Goal: Information Seeking & Learning: Understand process/instructions

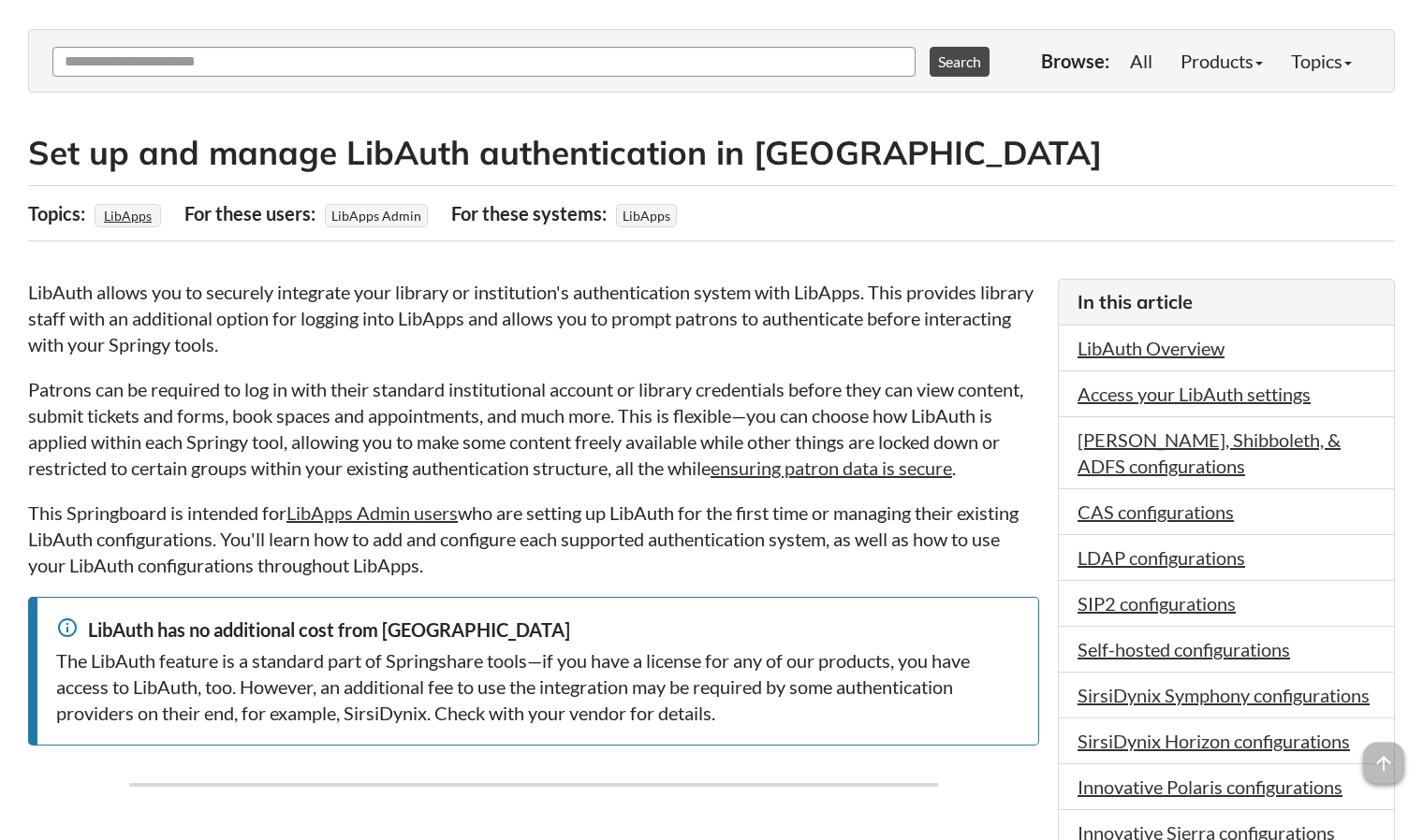
scroll to position [286, 0]
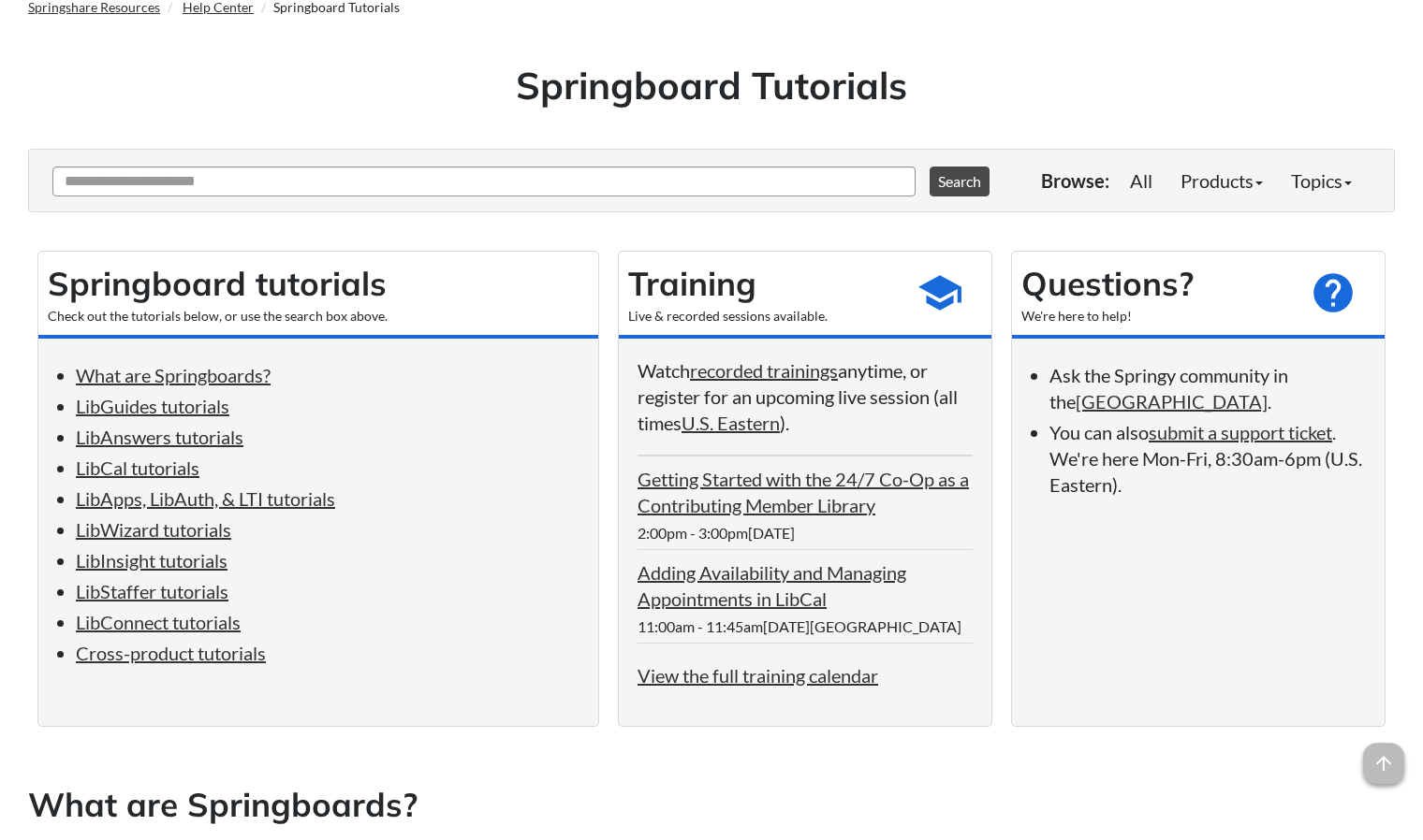
scroll to position [127, 0]
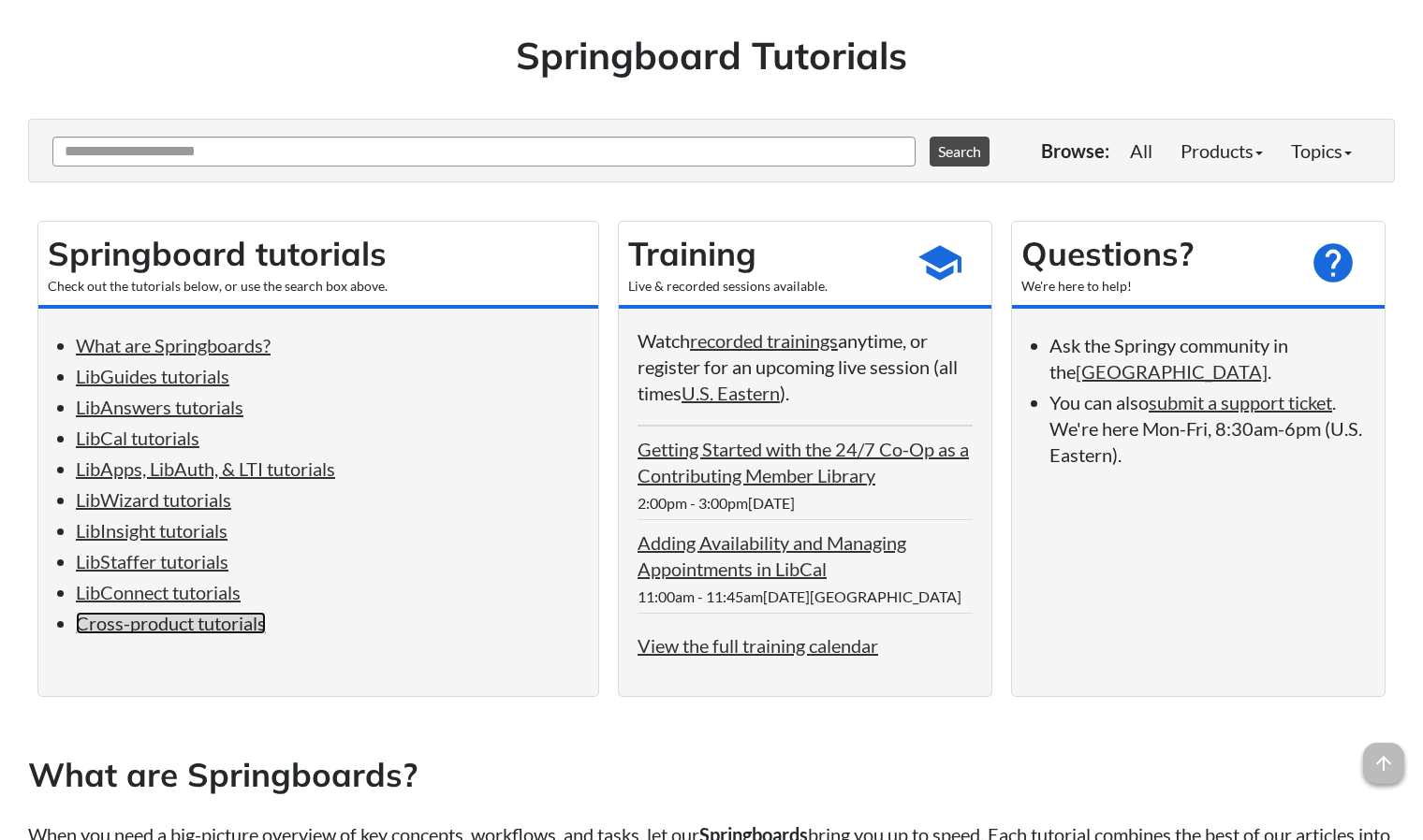
click at [231, 634] on link "Cross-product tutorials" at bounding box center [171, 622] width 190 height 23
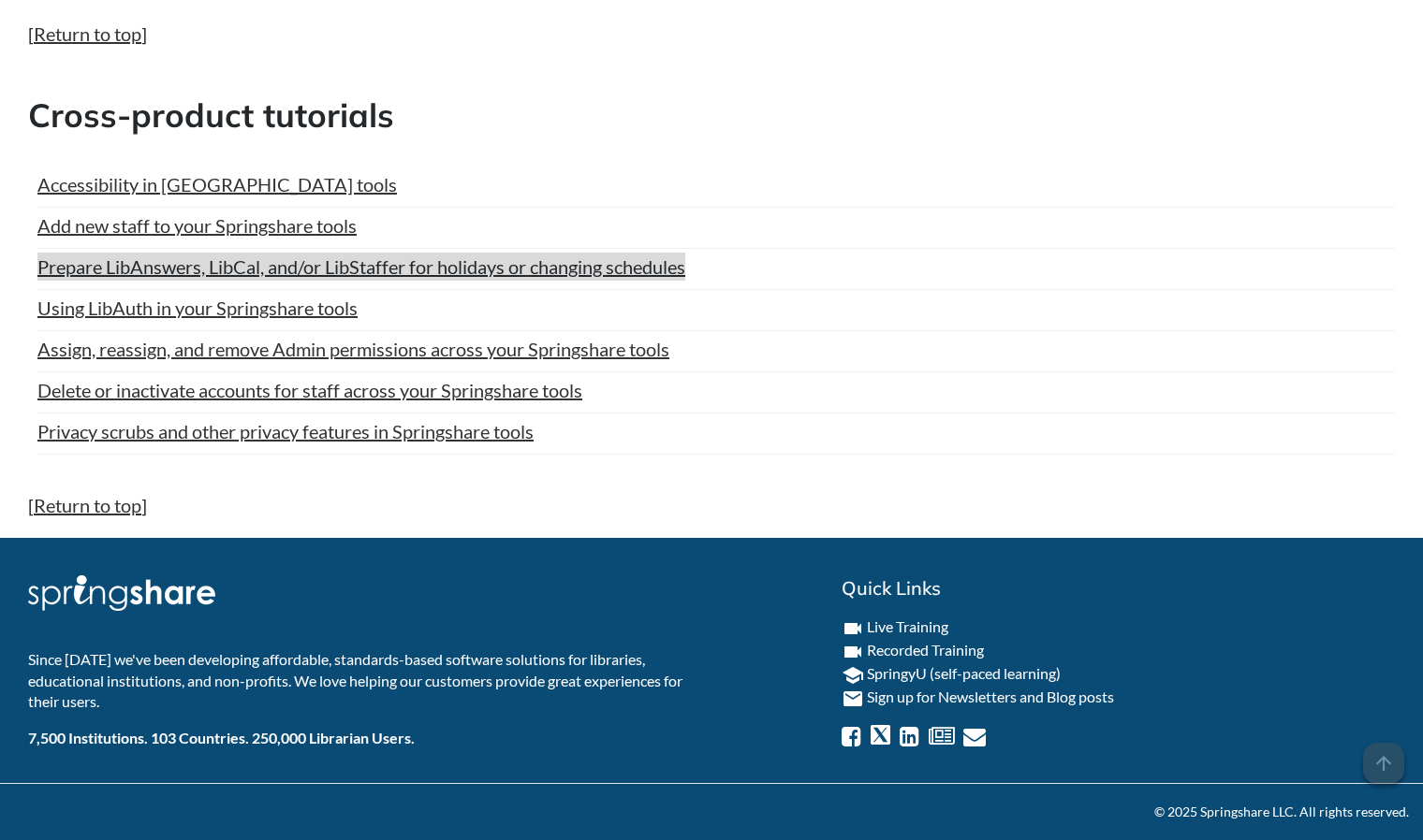
scroll to position [9346, 0]
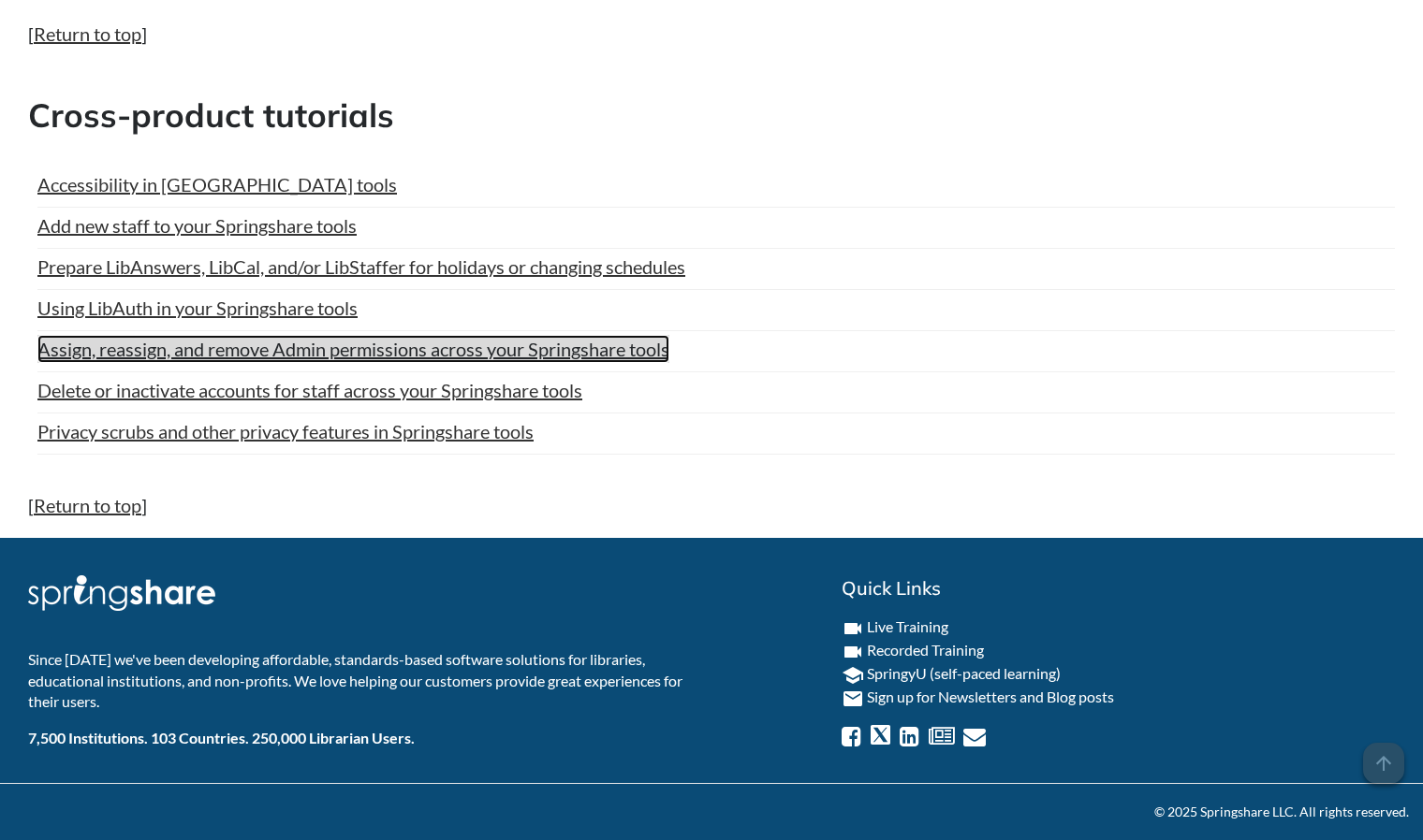
click at [316, 343] on link "Assign, reassign, and remove Admin permissions across your Springshare tools" at bounding box center [353, 349] width 632 height 28
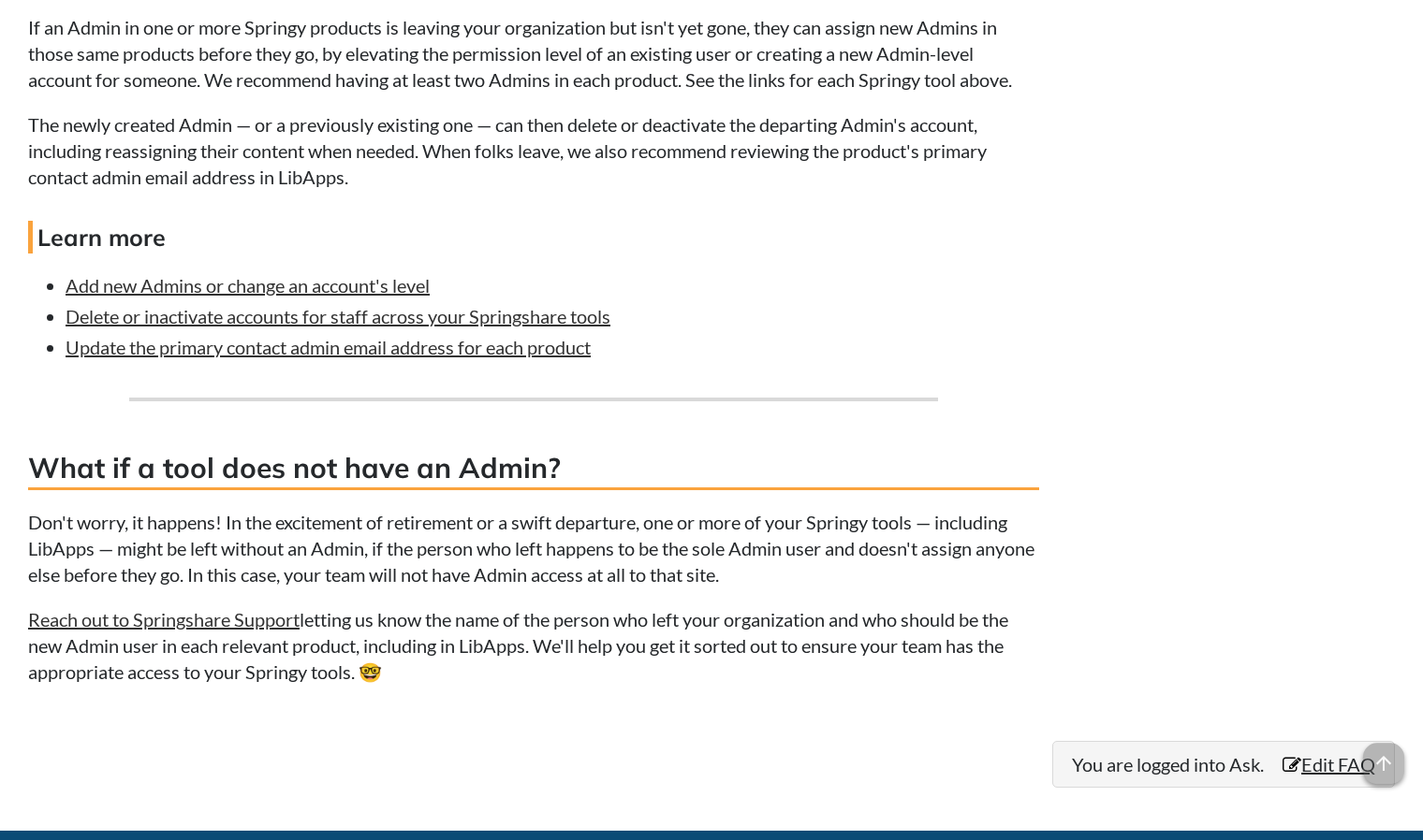
scroll to position [4135, 0]
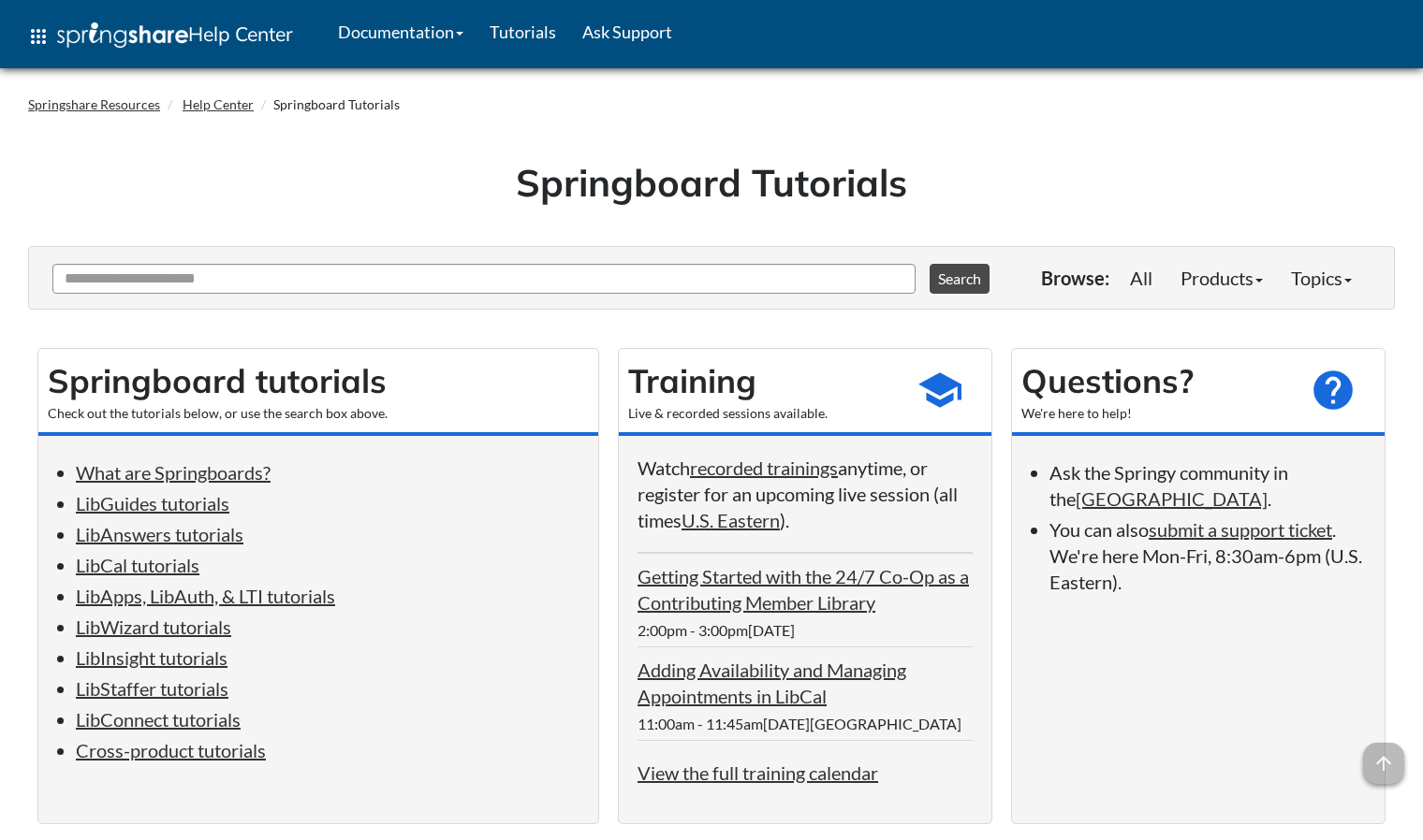
scroll to position [9346, 0]
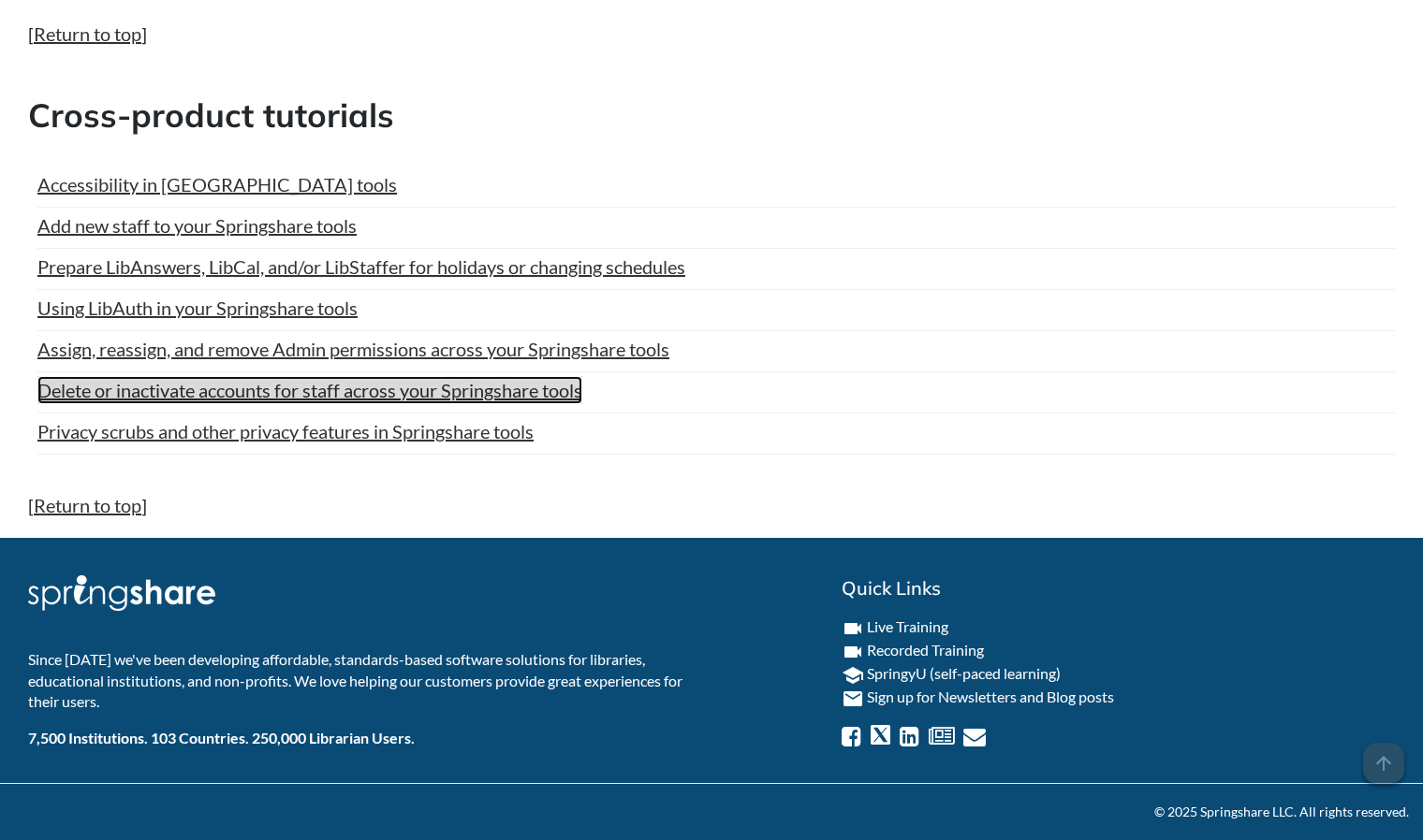
click at [281, 387] on link "Delete or inactivate accounts for staff across your Springshare tools" at bounding box center [310, 390] width 545 height 28
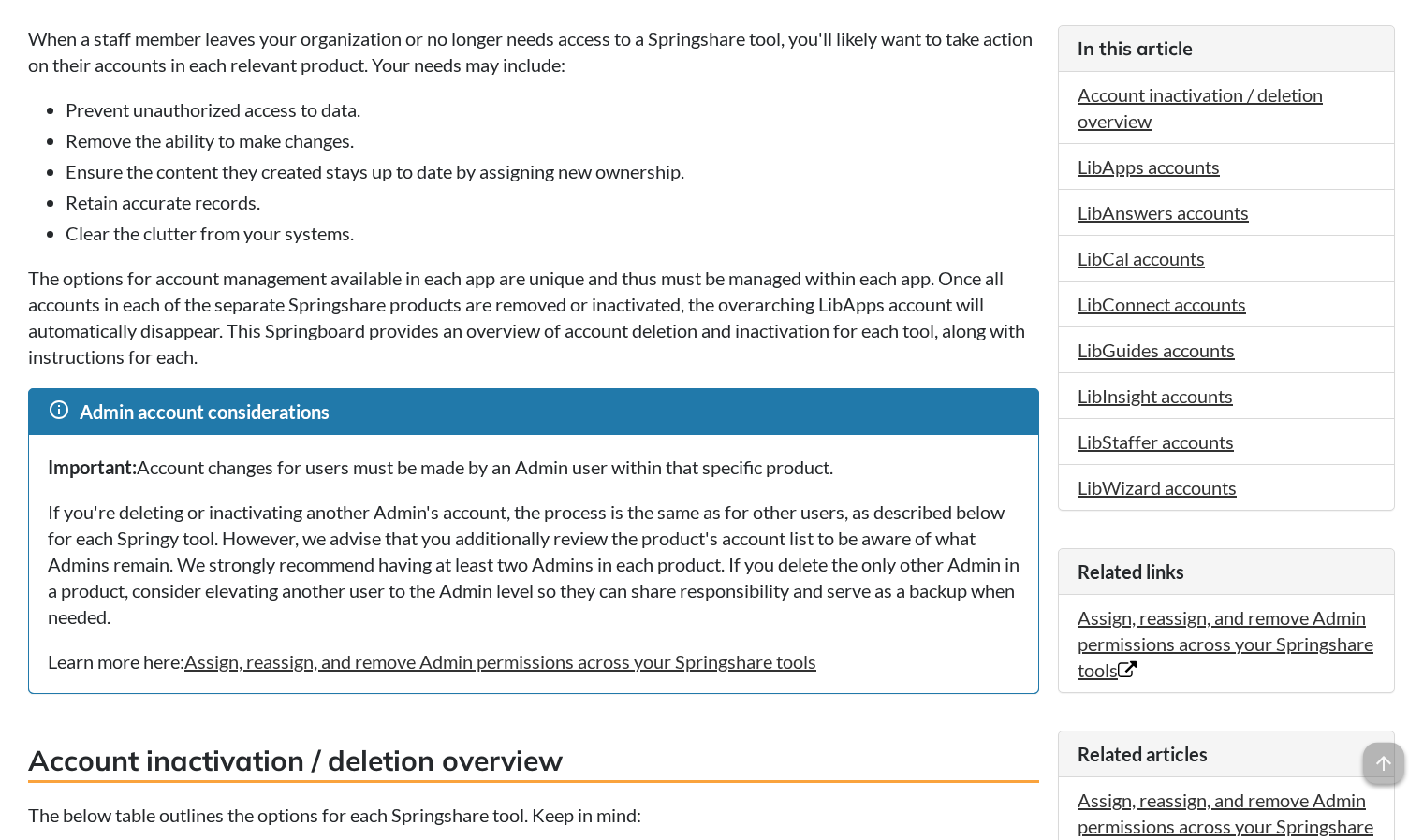
scroll to position [477, 0]
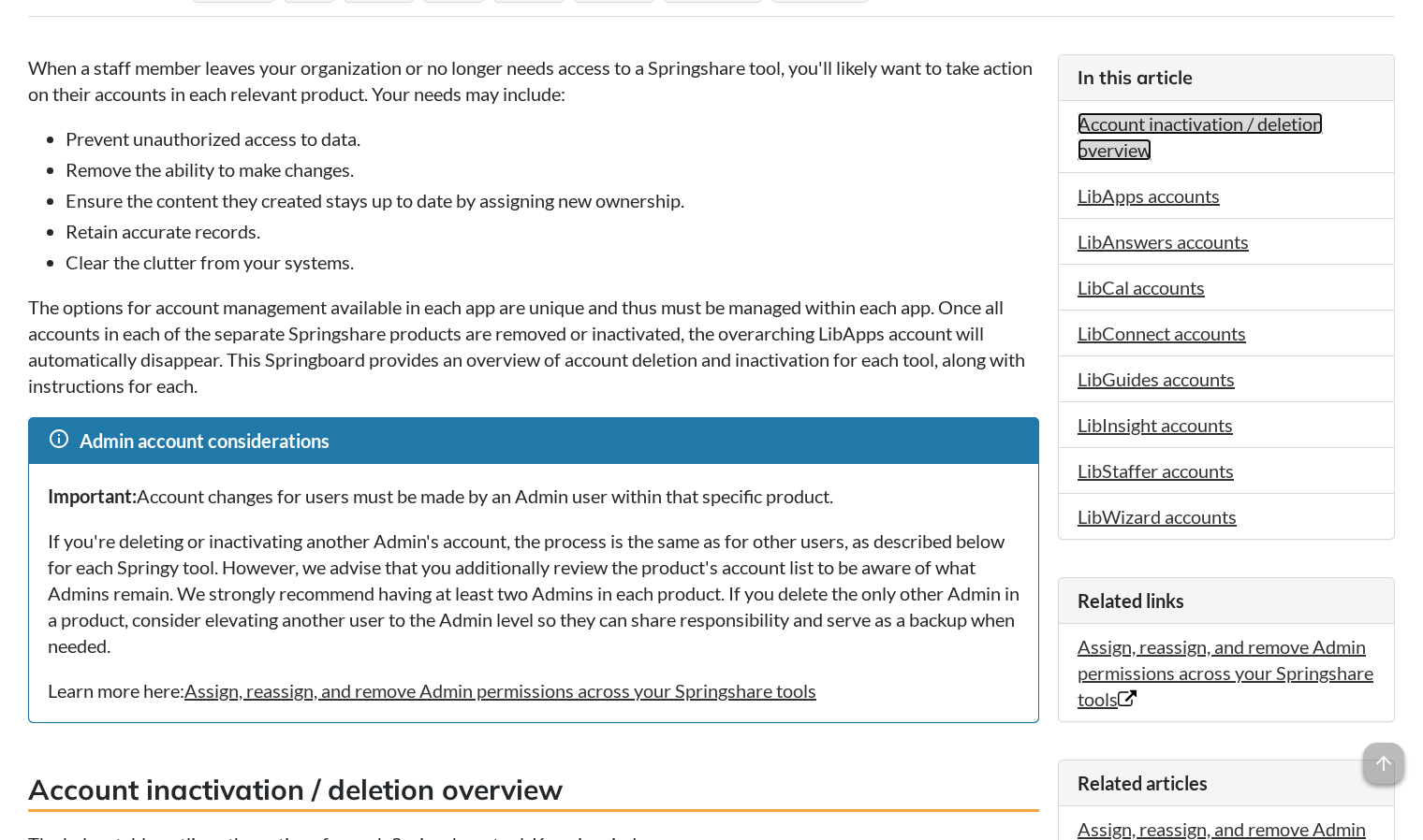
click at [1145, 124] on link "Account inactivation / deletion overview" at bounding box center [1200, 137] width 245 height 49
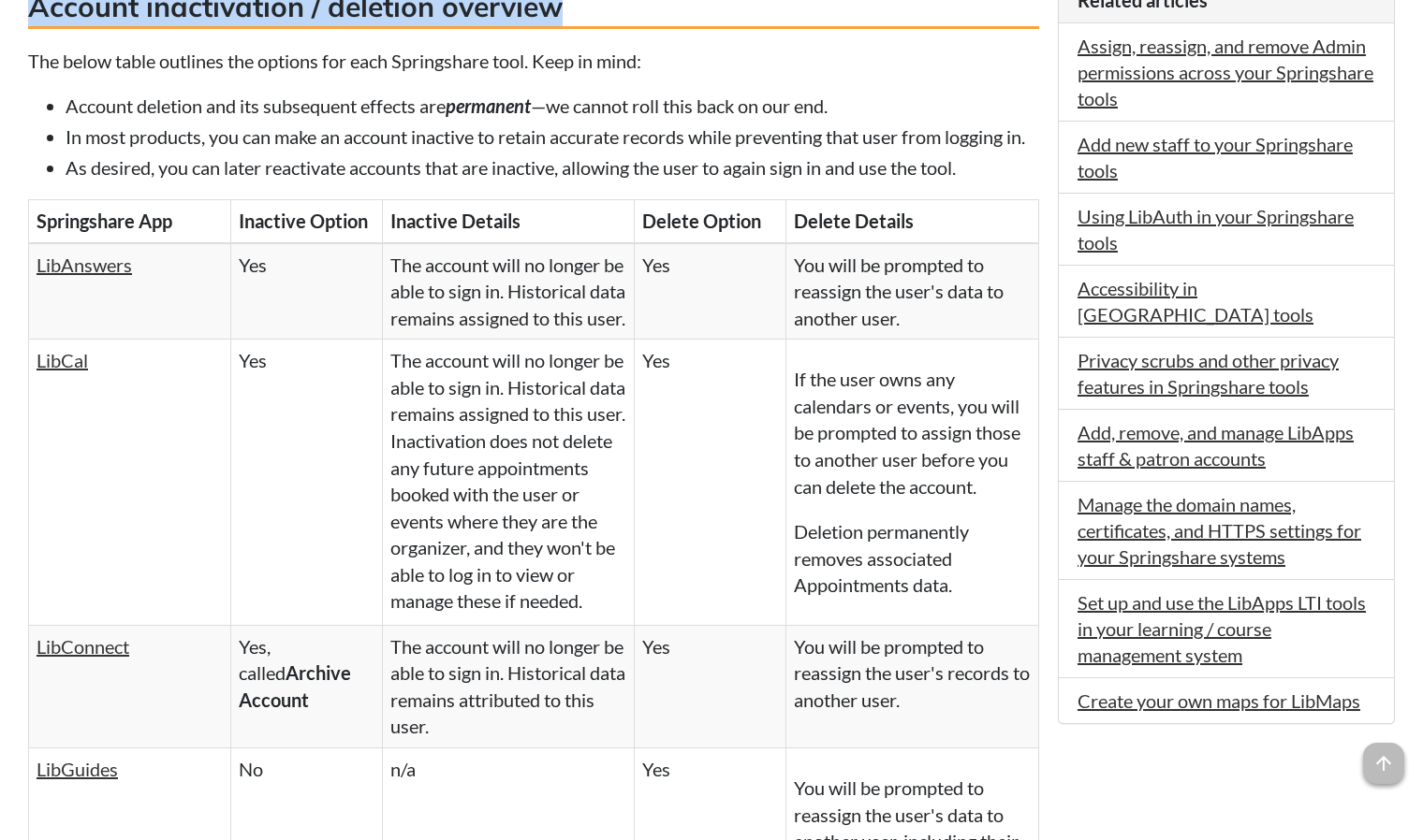
drag, startPoint x: 588, startPoint y: 21, endPoint x: 20, endPoint y: 25, distance: 568.0
copy h3 "Account inactivation / deletion overview"
